Goal: Transaction & Acquisition: Purchase product/service

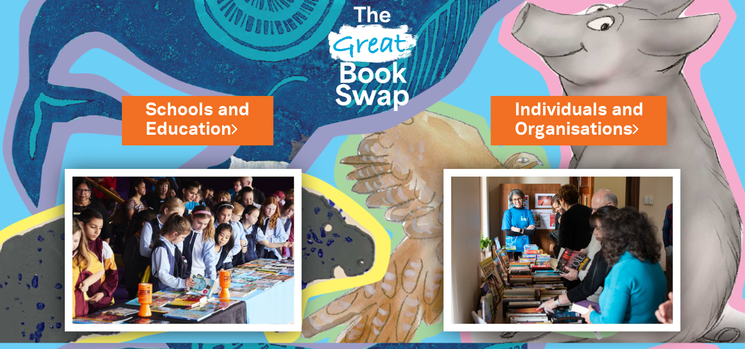
scroll to position [28, 0]
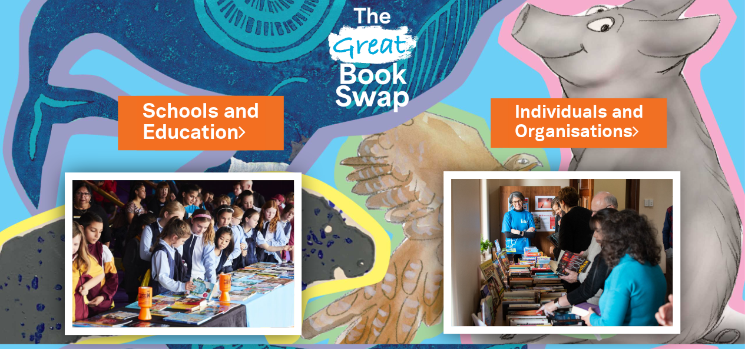
click at [201, 133] on link "Schools and Education" at bounding box center [201, 122] width 116 height 49
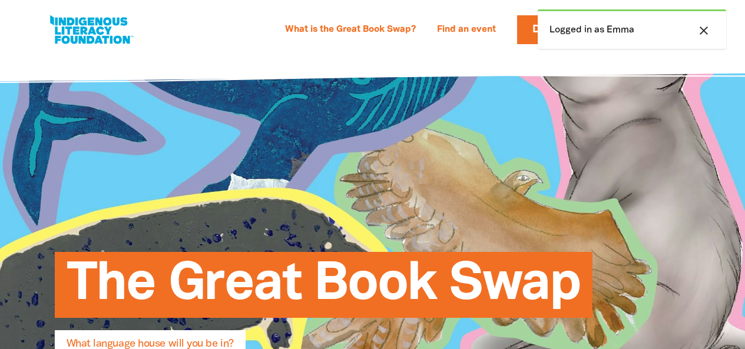
select select "early-learning"
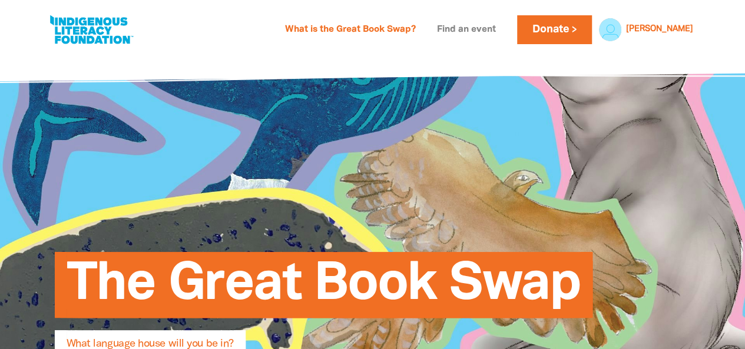
click at [494, 28] on link "Find an event" at bounding box center [466, 30] width 73 height 19
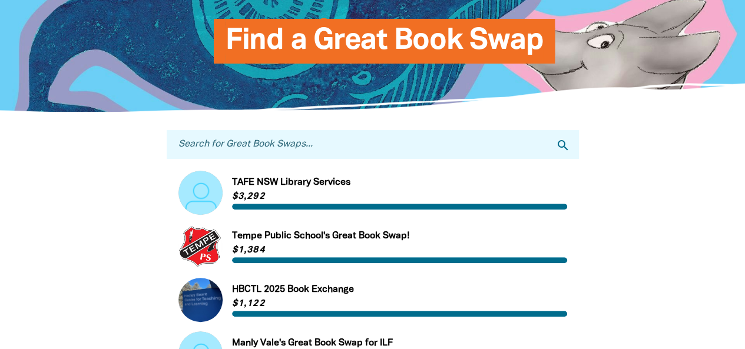
scroll to position [150, 0]
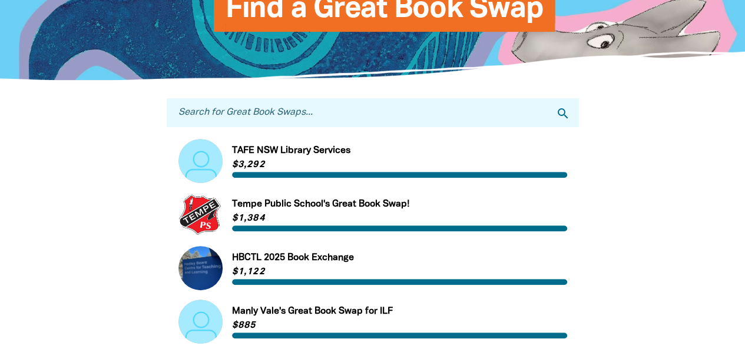
click at [349, 110] on input "Search for Great Book Swaps..." at bounding box center [373, 112] width 412 height 29
type input "st lukes"
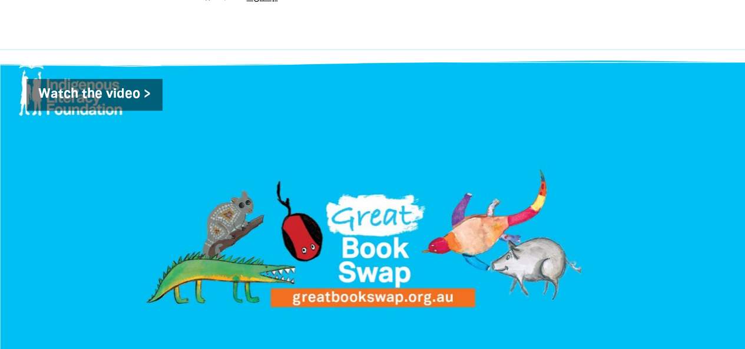
scroll to position [171, 0]
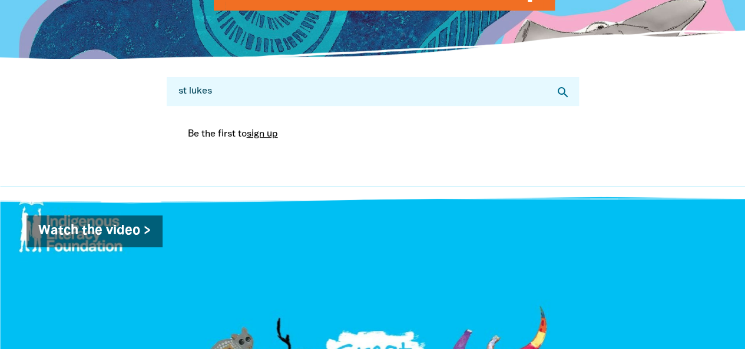
select select "early-learning"
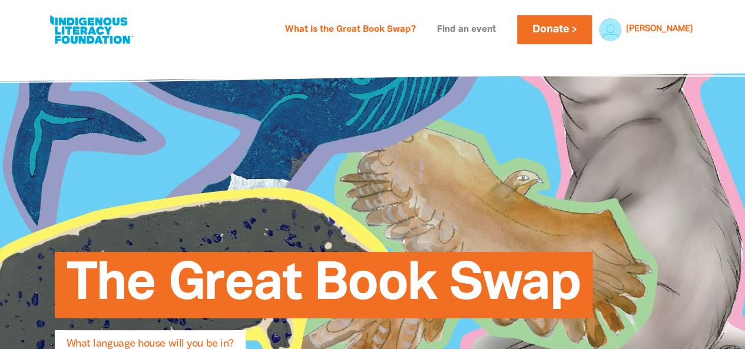
click at [501, 25] on link "Find an event" at bounding box center [466, 30] width 73 height 19
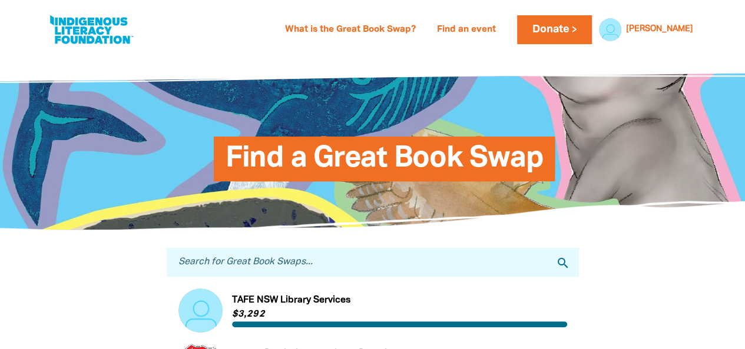
click at [305, 268] on input "Search for Great Book Swaps..." at bounding box center [373, 262] width 412 height 29
type input "highton"
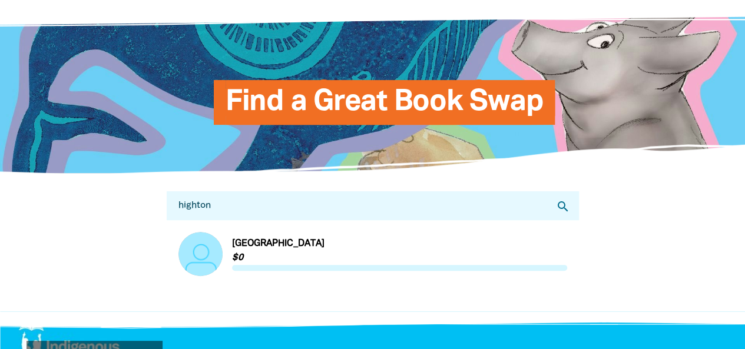
scroll to position [59, 0]
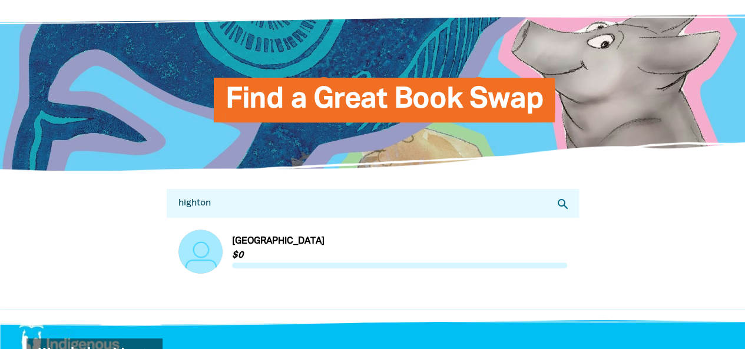
click at [306, 240] on link "Link to St Luke's Uniting Kindergarten Highton" at bounding box center [373, 252] width 389 height 44
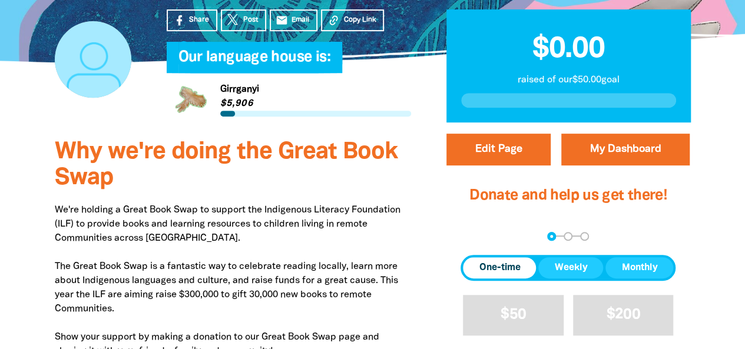
scroll to position [223, 0]
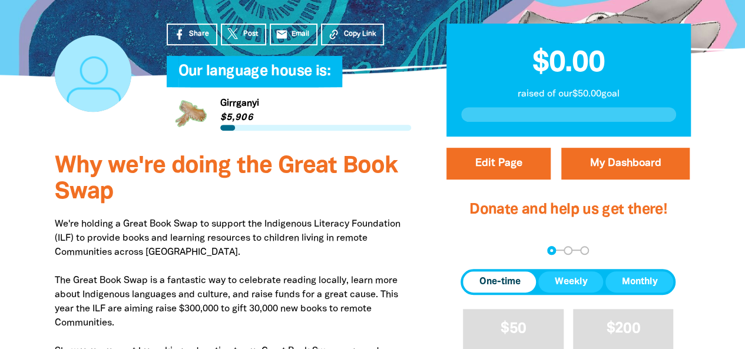
click at [318, 45] on div "Share Post email Email Copy Link" at bounding box center [289, 35] width 245 height 22
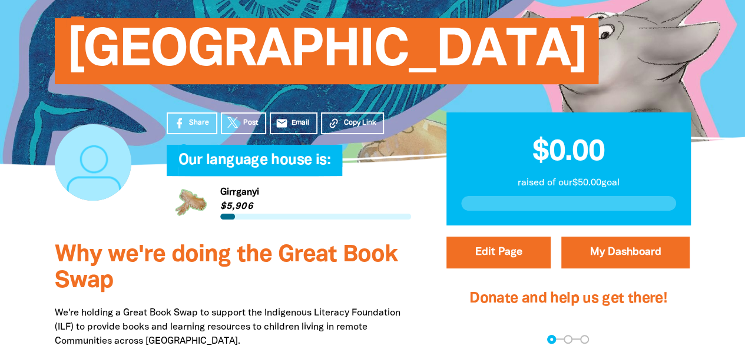
scroll to position [0, 0]
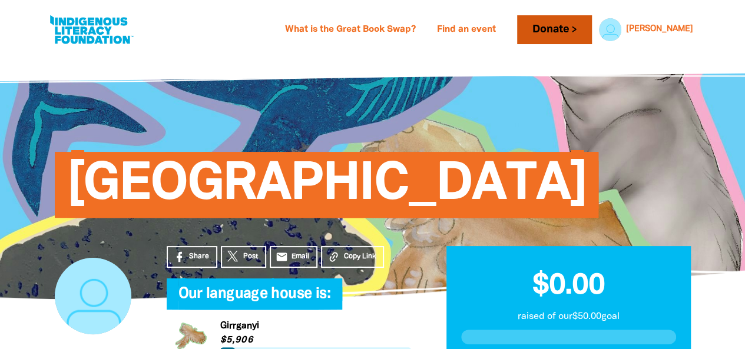
click at [592, 26] on link "Donate" at bounding box center [554, 29] width 74 height 29
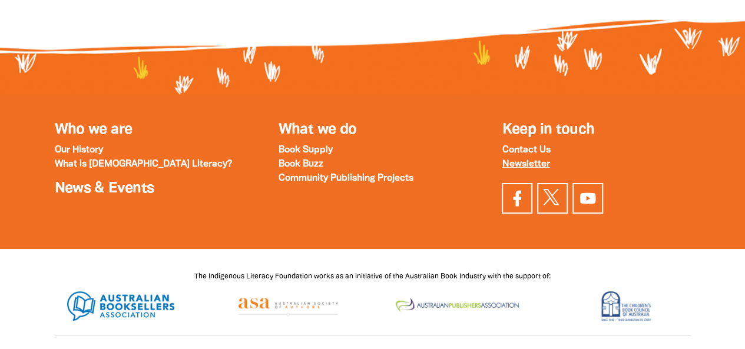
scroll to position [1616, 0]
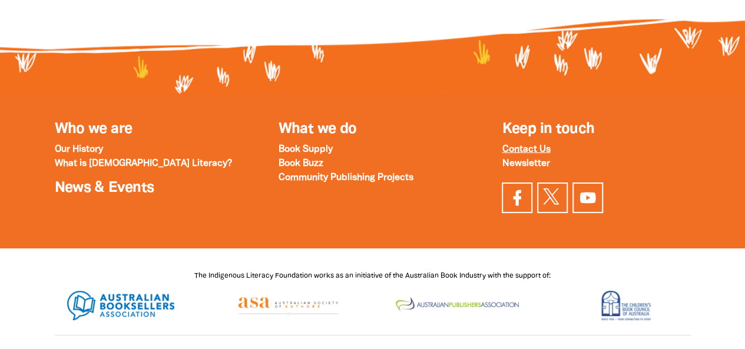
click at [530, 154] on strong "Contact Us" at bounding box center [526, 150] width 48 height 8
click at [513, 153] on strong "Contact Us" at bounding box center [526, 150] width 48 height 8
click at [532, 166] on strong "Newsletter" at bounding box center [526, 164] width 48 height 8
select select "early-learning"
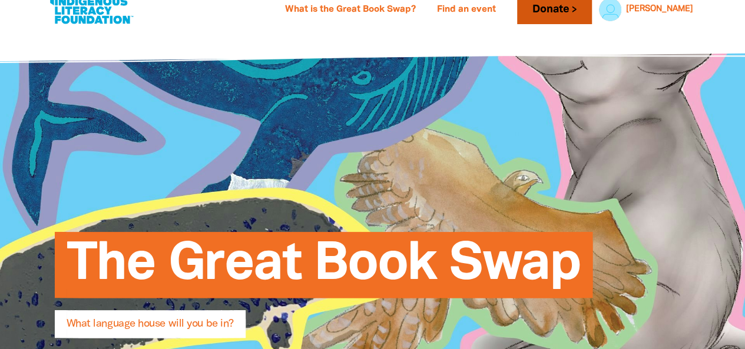
scroll to position [21, 0]
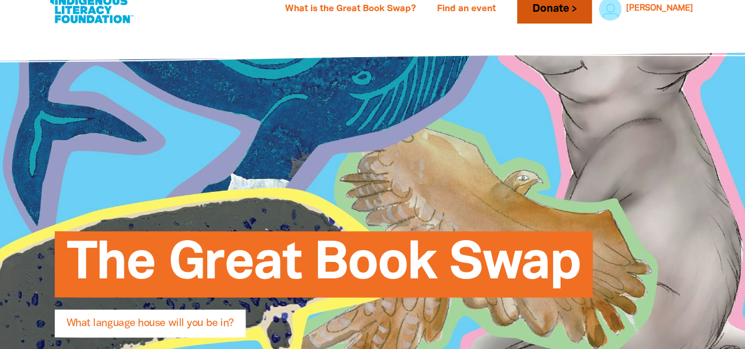
click at [592, 8] on link "Donate" at bounding box center [554, 9] width 74 height 29
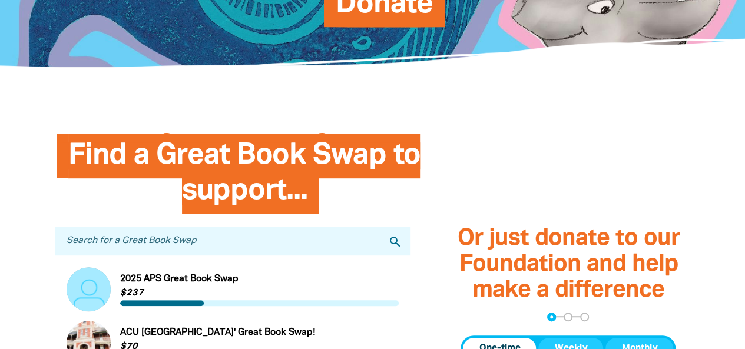
scroll to position [226, 0]
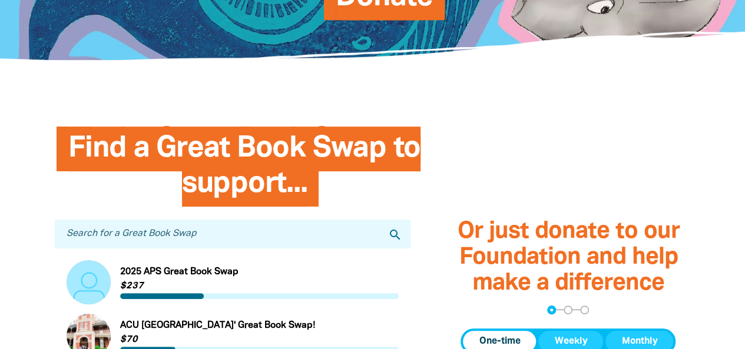
click at [233, 239] on input "Search for a Great Book Swap" at bounding box center [233, 234] width 356 height 29
type input "highton"
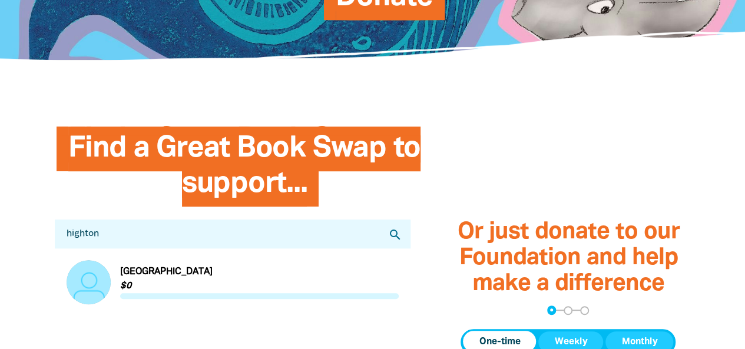
click at [396, 242] on icon "search" at bounding box center [395, 235] width 14 height 14
click at [252, 276] on link "Link to St Luke's Uniting Kindergarten Highton" at bounding box center [233, 282] width 333 height 44
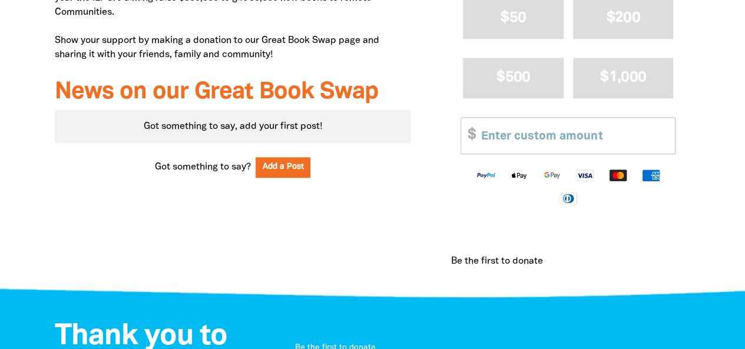
scroll to position [534, 0]
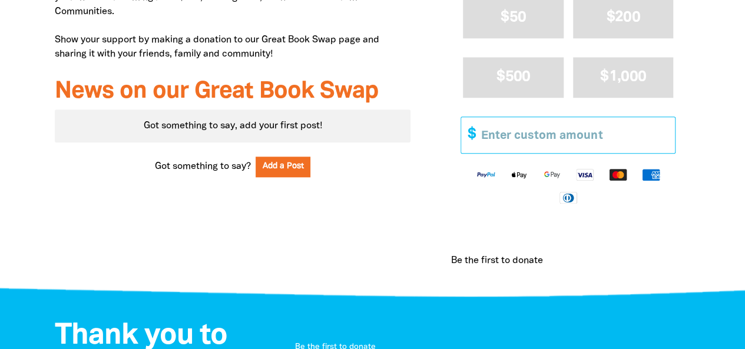
click at [523, 153] on input "Other Amount" at bounding box center [574, 135] width 202 height 36
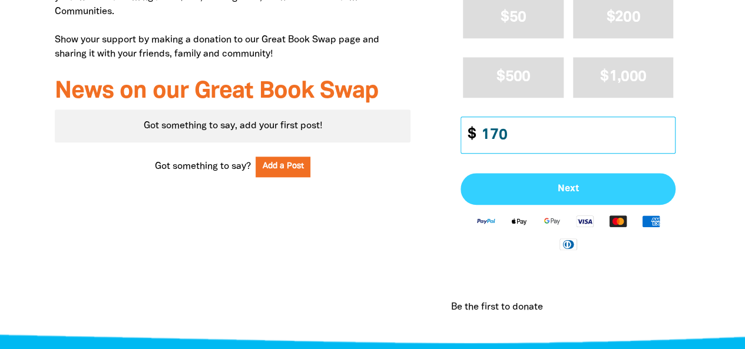
type input "170"
click at [566, 194] on span "Next" at bounding box center [568, 188] width 189 height 9
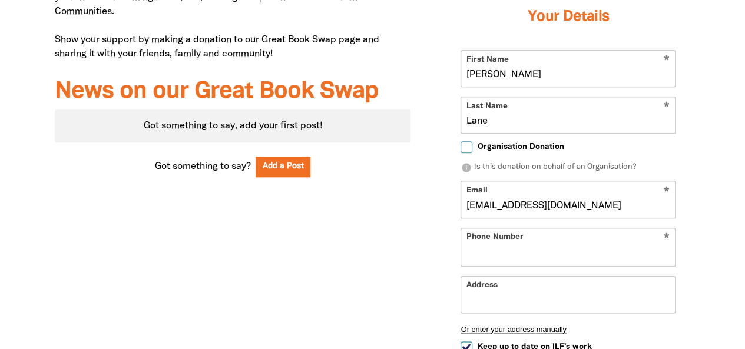
scroll to position [507, 0]
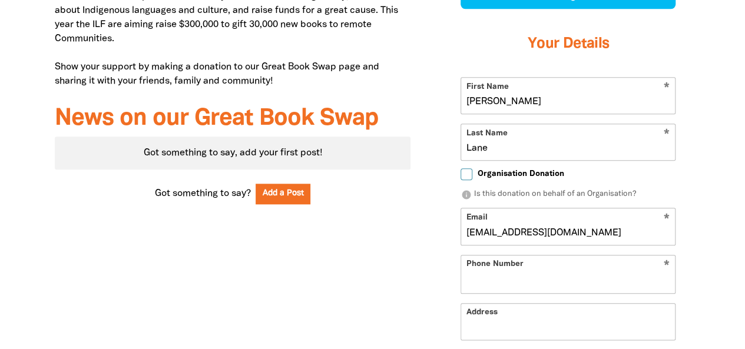
select select "AU"
click at [509, 114] on input "Emma" at bounding box center [568, 96] width 214 height 36
type input "E"
type input "Kylie"
click at [490, 160] on input "Lane" at bounding box center [568, 142] width 214 height 36
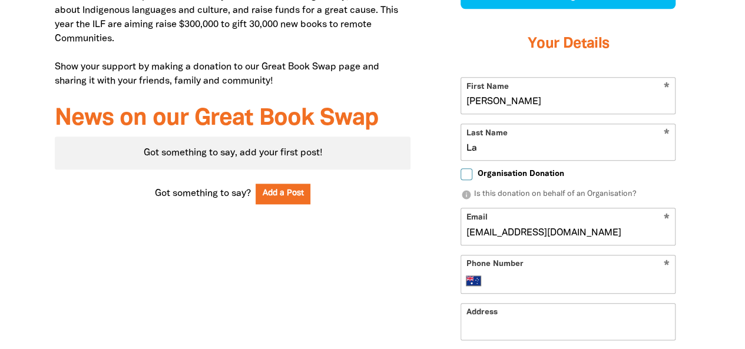
type input "L"
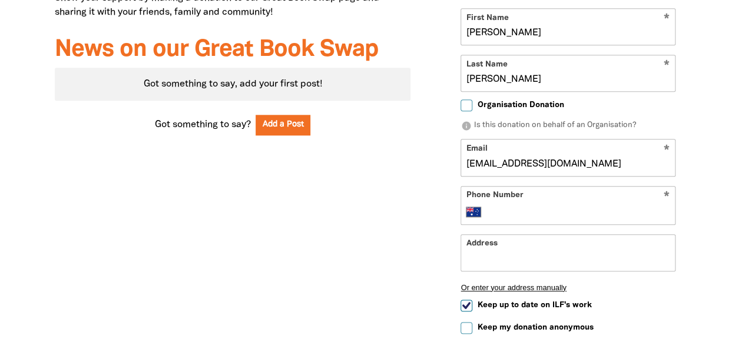
scroll to position [612, 0]
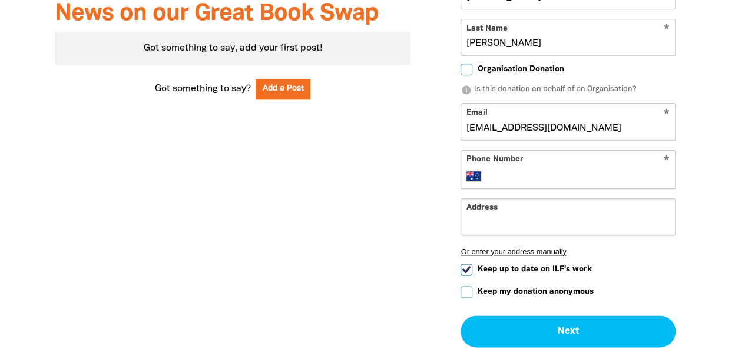
type input "McPherson"
click at [504, 183] on input "Phone Number" at bounding box center [580, 176] width 180 height 14
type input "(03) 5243 5562"
click at [501, 235] on input "Address" at bounding box center [568, 217] width 214 height 36
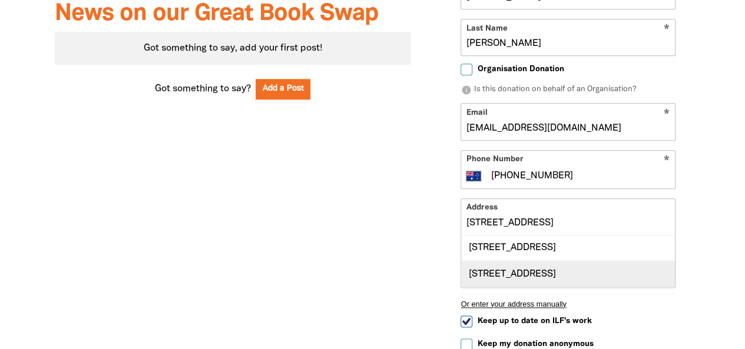
click at [516, 287] on div "172 Barrabool Road, HIGHTON VIC 3216" at bounding box center [568, 274] width 214 height 26
type input "172 Barrabool Road, HIGHTON VIC 3216"
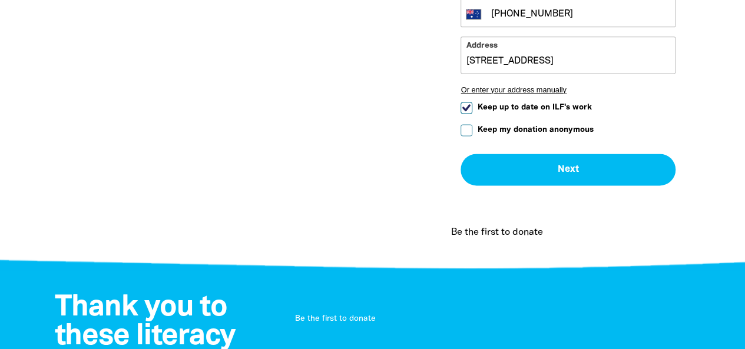
scroll to position [776, 0]
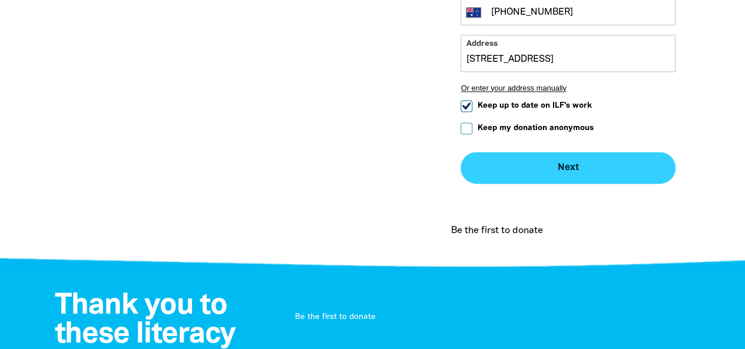
click at [554, 184] on button "Next chevron_right" at bounding box center [568, 168] width 215 height 32
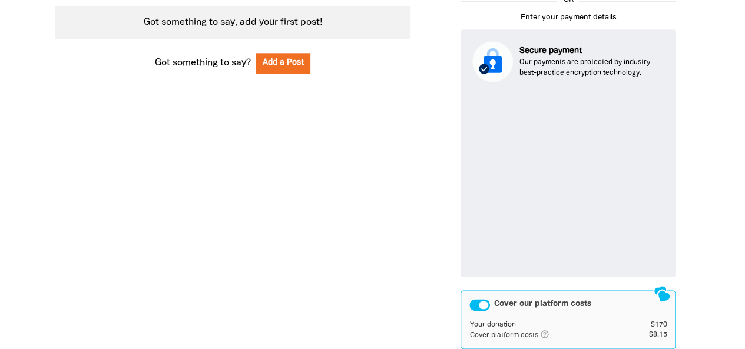
scroll to position [620, 0]
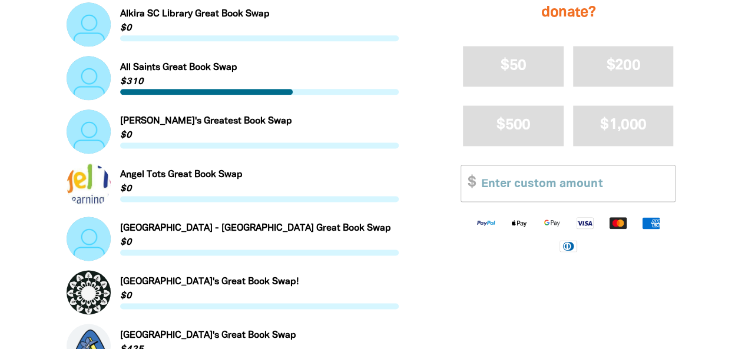
scroll to position [707, 0]
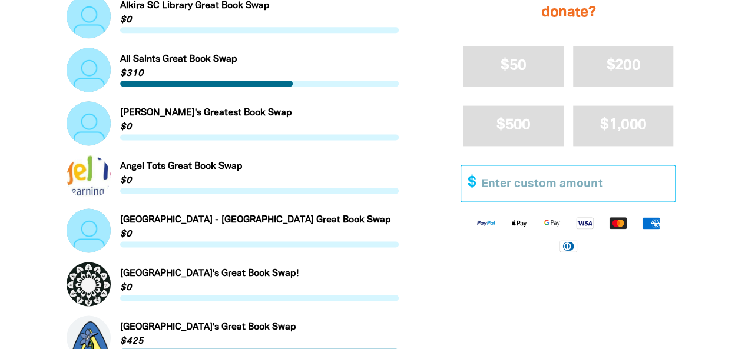
click at [510, 190] on input "Other Amount" at bounding box center [574, 184] width 202 height 36
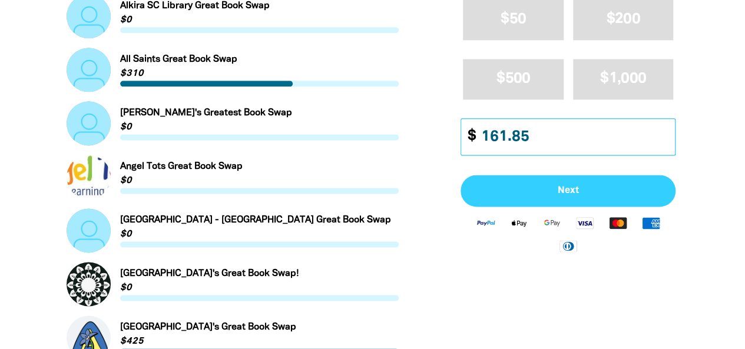
type input "161.85"
click at [585, 193] on span "Next" at bounding box center [568, 191] width 189 height 9
select select "AU"
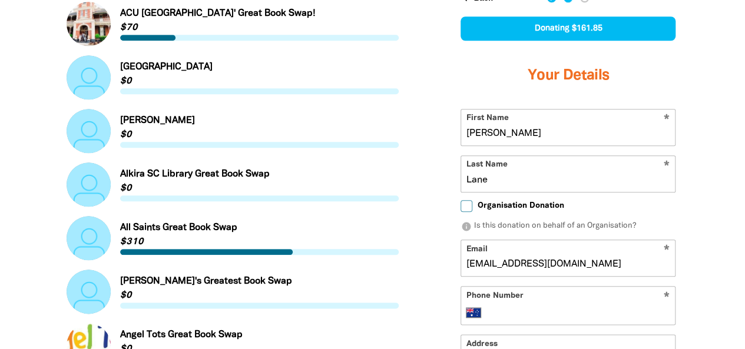
scroll to position [539, 0]
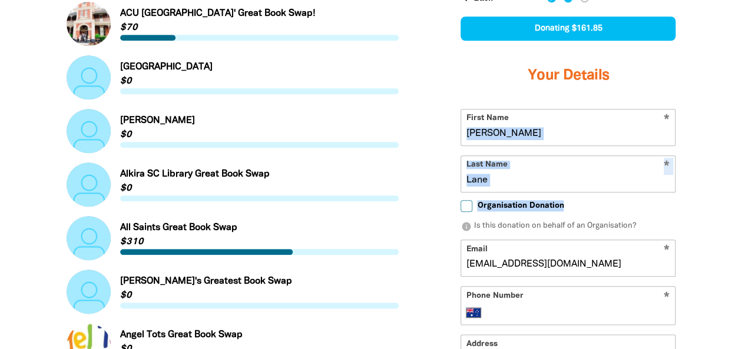
drag, startPoint x: 585, startPoint y: 193, endPoint x: 534, endPoint y: 134, distance: 78.1
click at [534, 134] on form "* First Name Emma * Last Name Lane Organisation Donation info Is this donation …" at bounding box center [568, 297] width 215 height 376
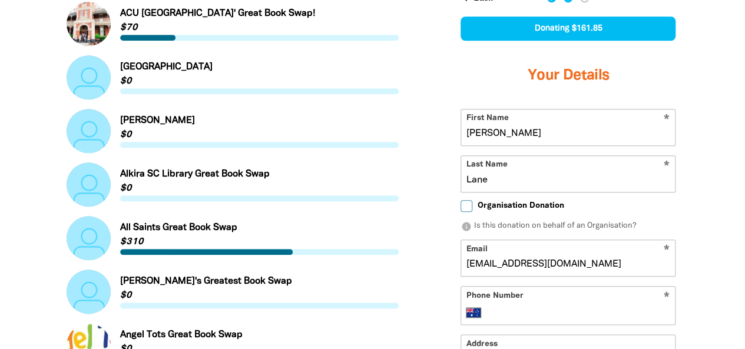
click at [534, 134] on input "Emma" at bounding box center [568, 128] width 214 height 36
type input "E"
type input "Kylie"
click at [505, 184] on input "Lane" at bounding box center [568, 174] width 214 height 36
type input "L"
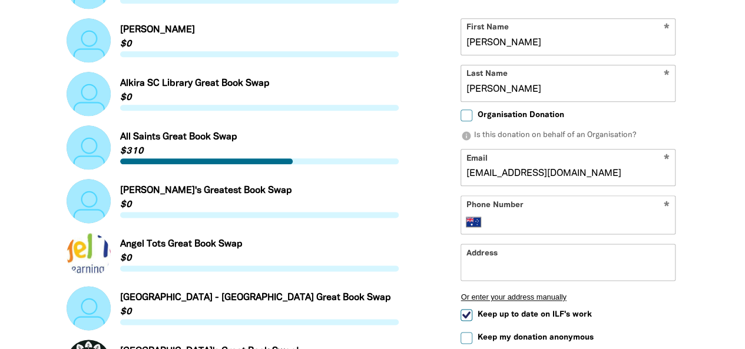
scroll to position [648, 0]
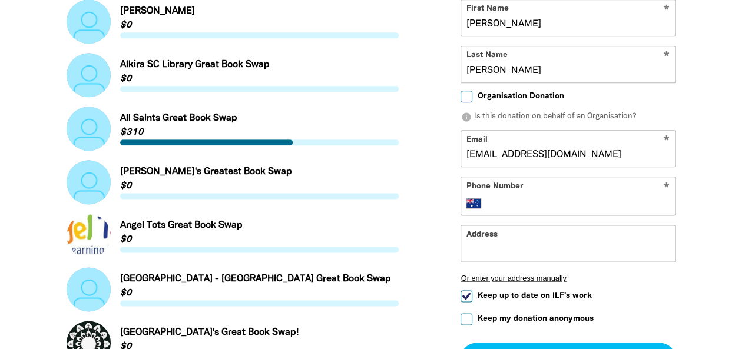
type input "McPherson"
click at [504, 205] on input "Phone Number" at bounding box center [580, 203] width 180 height 14
type input "(03) 5243 5562"
click at [495, 256] on input "Address" at bounding box center [568, 244] width 214 height 36
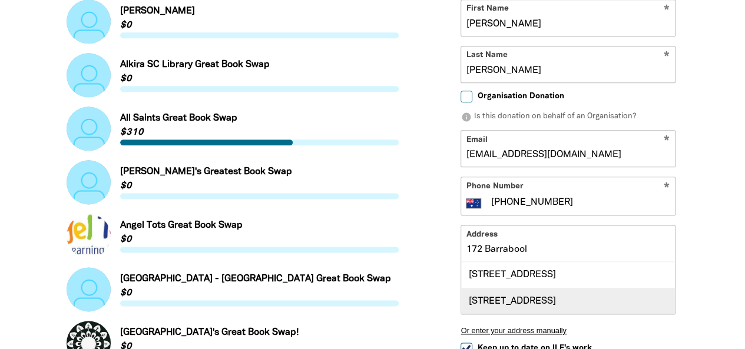
click at [514, 289] on div "172 Barrabool Road, HIGHTON VIC 3216" at bounding box center [568, 301] width 214 height 26
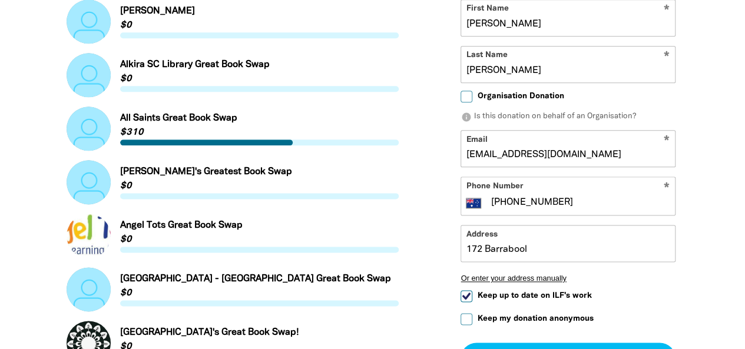
type input "172 Barrabool Road, HIGHTON VIC 3216"
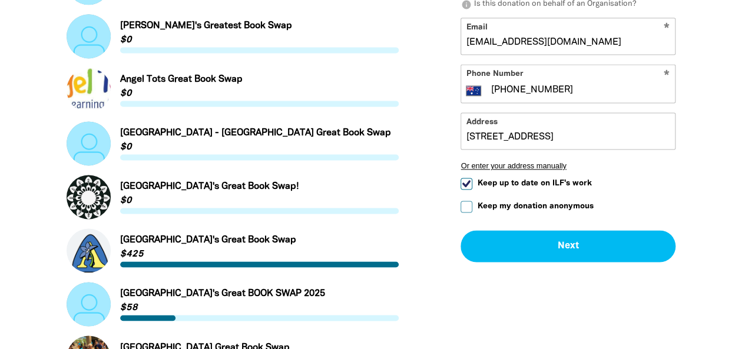
scroll to position [795, 0]
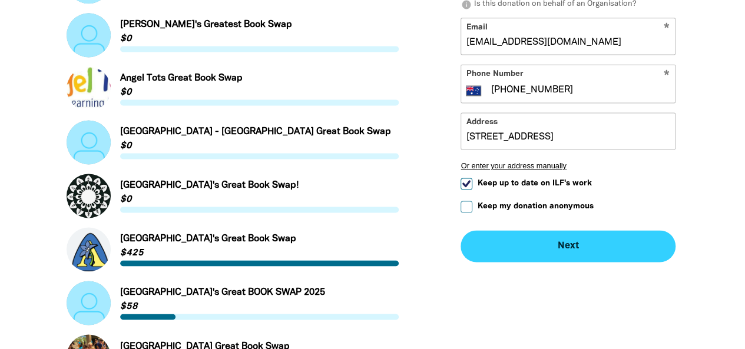
click at [536, 246] on button "Next chevron_right" at bounding box center [568, 247] width 215 height 32
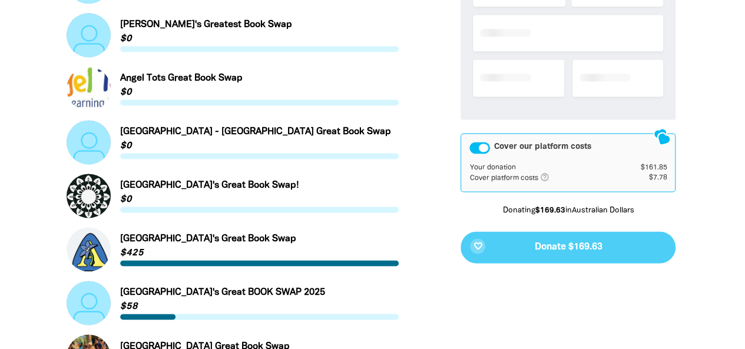
click at [354, 228] on button "Next chevron_right" at bounding box center [245, 212] width 215 height 32
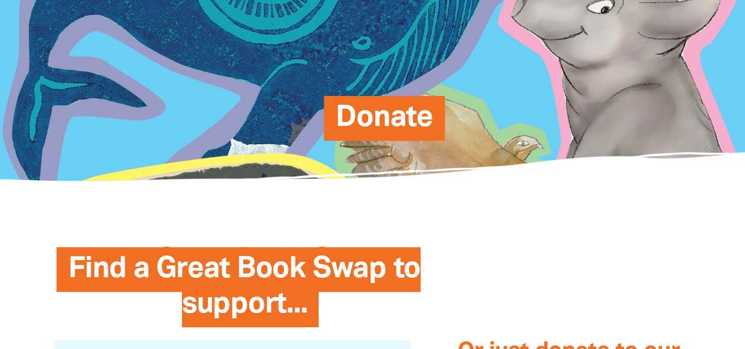
scroll to position [0, 0]
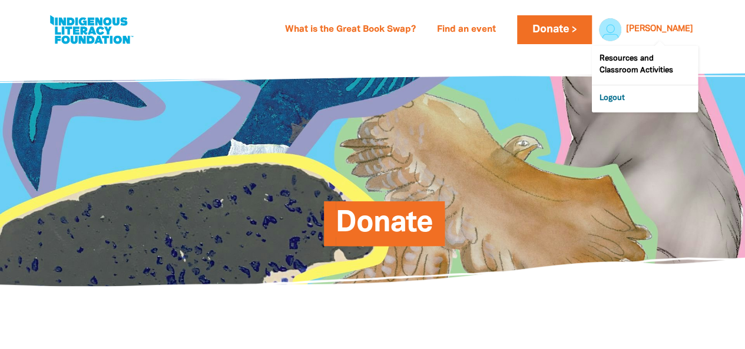
click at [607, 98] on link "Logout" at bounding box center [645, 98] width 106 height 27
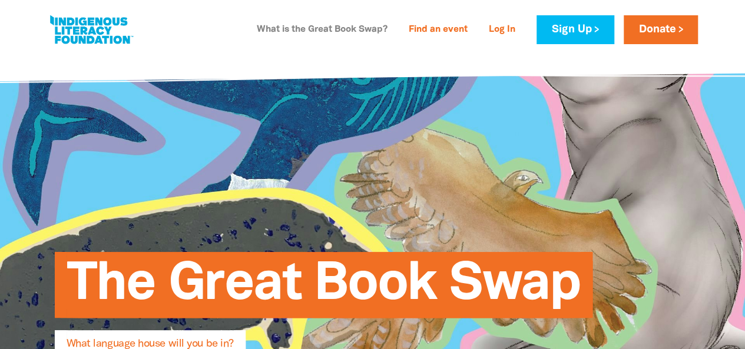
click at [362, 25] on link "What is the Great Book Swap?" at bounding box center [322, 30] width 145 height 19
